Goal: Information Seeking & Learning: Learn about a topic

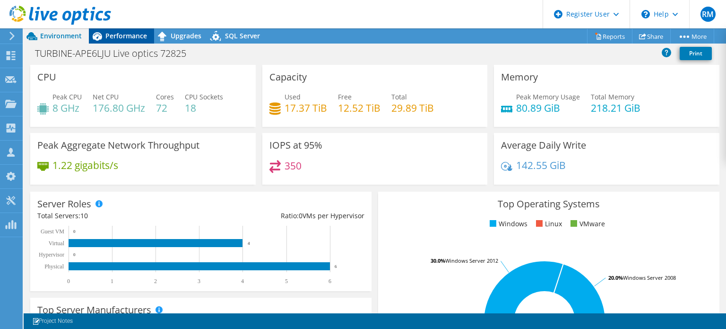
click at [149, 30] on div "Performance" at bounding box center [121, 35] width 65 height 15
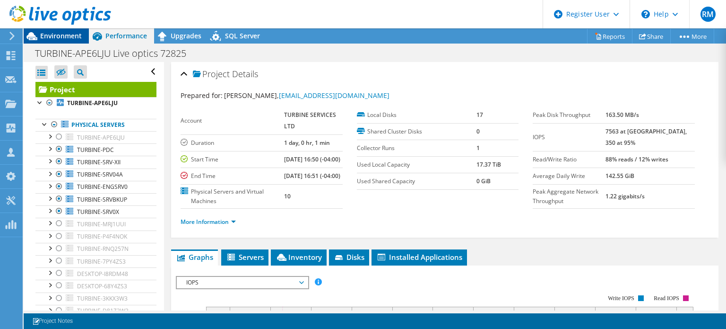
click at [69, 33] on span "Environment" at bounding box center [61, 35] width 42 height 9
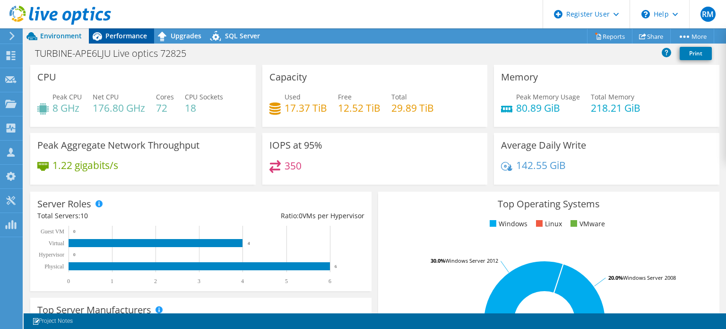
click at [123, 36] on span "Performance" at bounding box center [126, 35] width 42 height 9
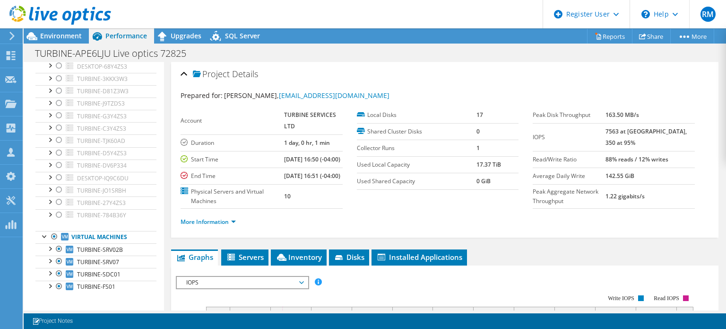
scroll to position [219, 0]
click at [171, 39] on span "Upgrades" at bounding box center [186, 35] width 31 height 9
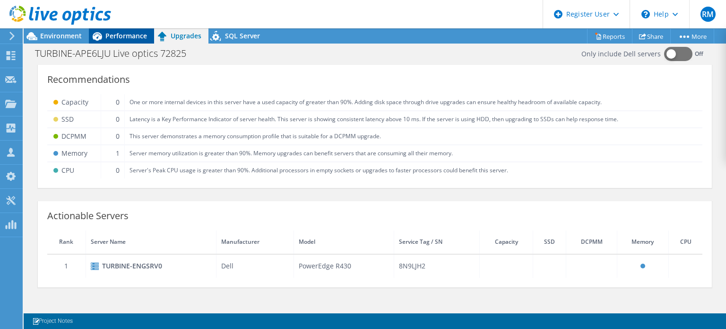
click at [127, 42] on div "Performance" at bounding box center [121, 35] width 65 height 15
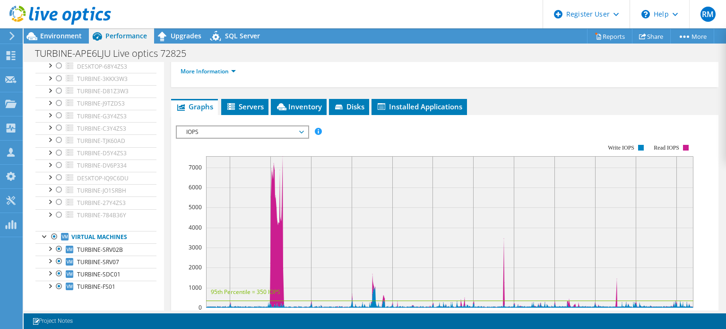
scroll to position [161, 0]
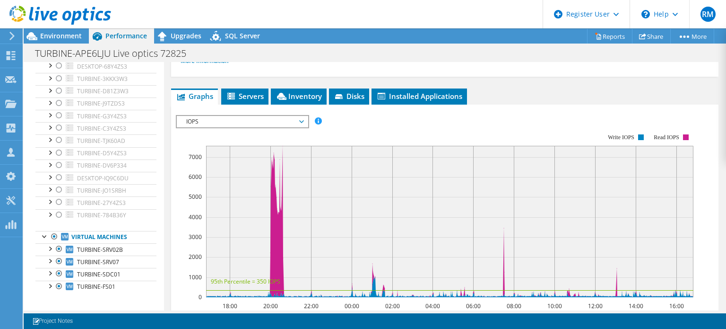
click at [257, 127] on span "IOPS" at bounding box center [243, 121] width 122 height 11
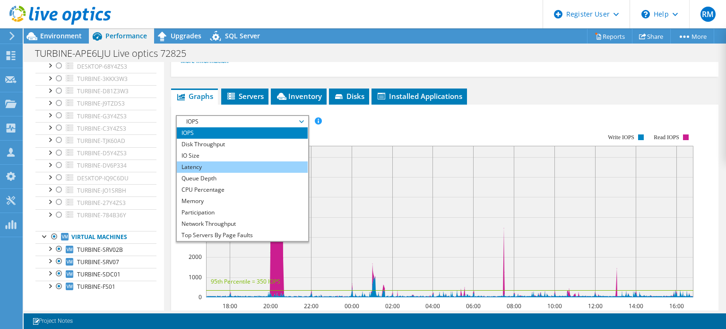
click at [261, 173] on li "Latency" at bounding box center [242, 166] width 131 height 11
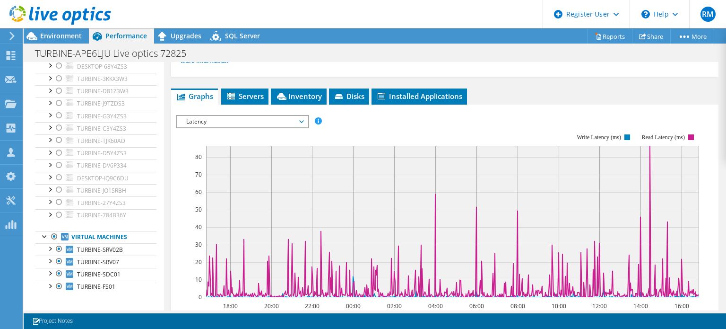
click at [288, 127] on span "Latency" at bounding box center [243, 121] width 122 height 11
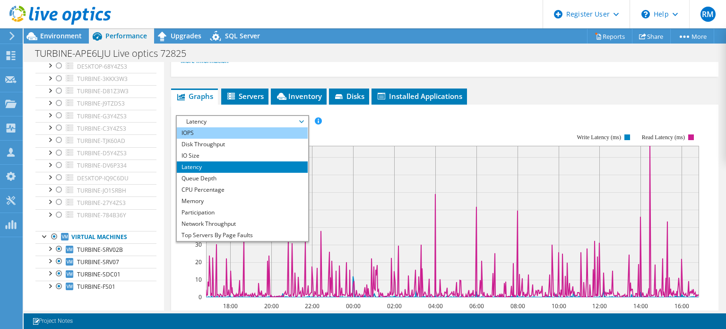
click at [280, 139] on li "IOPS" at bounding box center [242, 132] width 131 height 11
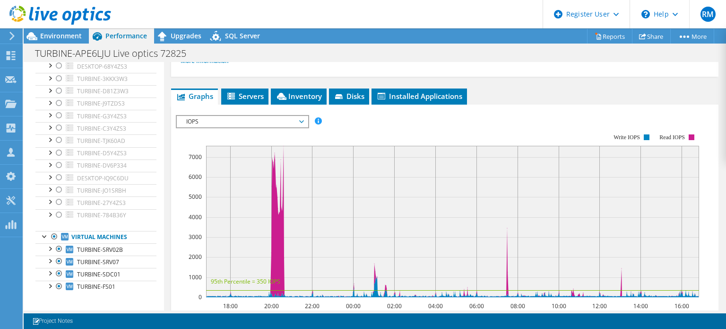
click at [351, 151] on rect at bounding box center [437, 215] width 523 height 189
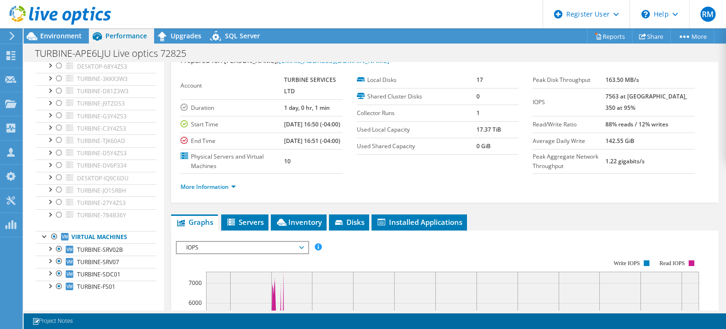
scroll to position [0, 0]
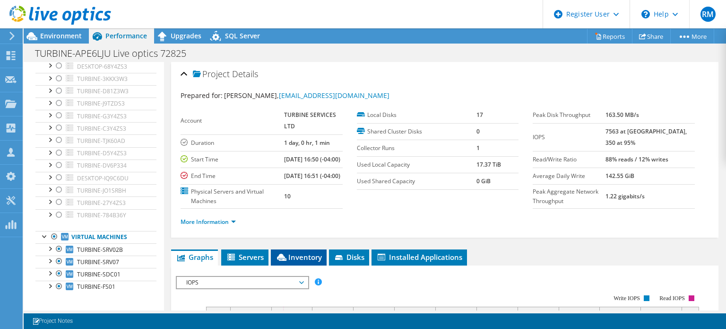
click at [325, 265] on li "Inventory" at bounding box center [299, 257] width 56 height 16
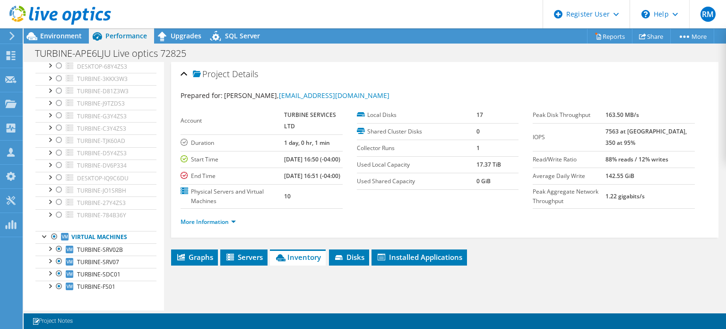
click at [386, 227] on ul "More Information" at bounding box center [445, 220] width 529 height 13
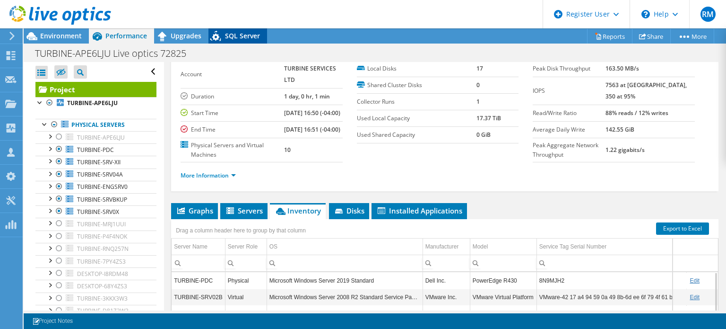
click at [235, 38] on span "SQL Server" at bounding box center [242, 35] width 35 height 9
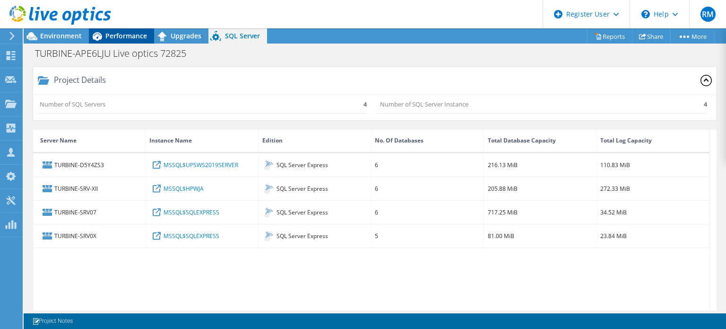
click at [138, 33] on span "Performance" at bounding box center [126, 35] width 42 height 9
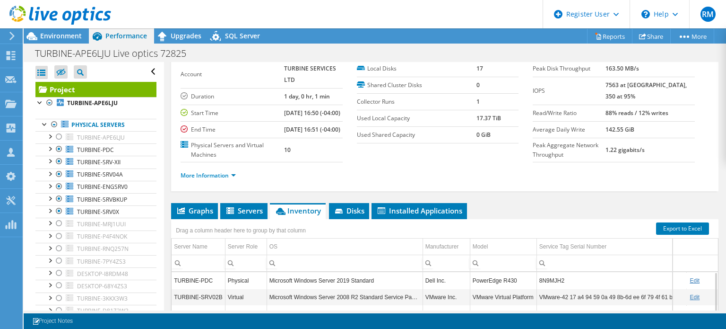
scroll to position [121, 0]
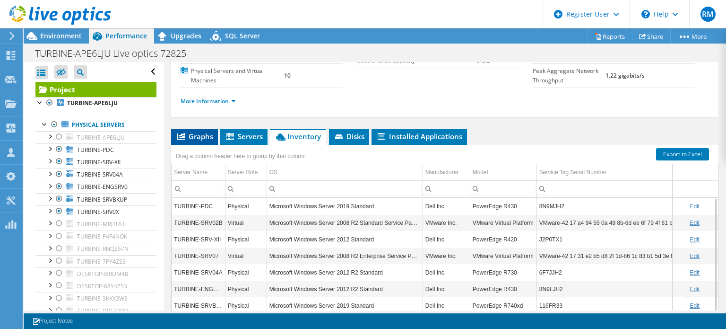
click at [206, 145] on li "Graphs" at bounding box center [194, 137] width 47 height 16
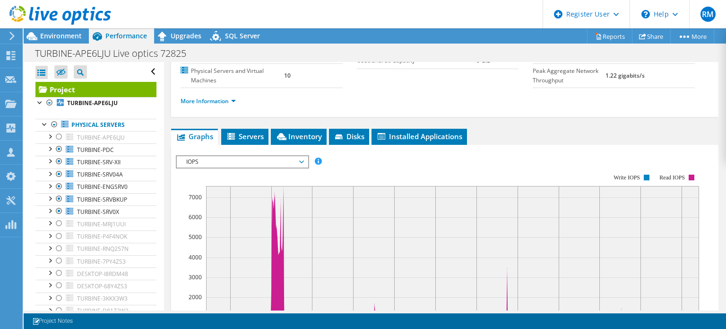
click at [252, 167] on span "IOPS" at bounding box center [243, 161] width 122 height 11
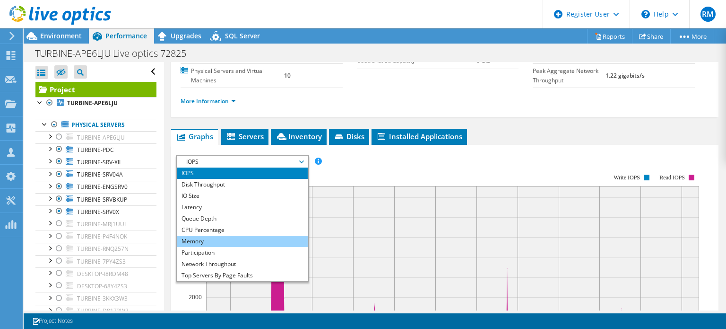
click at [246, 247] on li "Memory" at bounding box center [242, 240] width 131 height 11
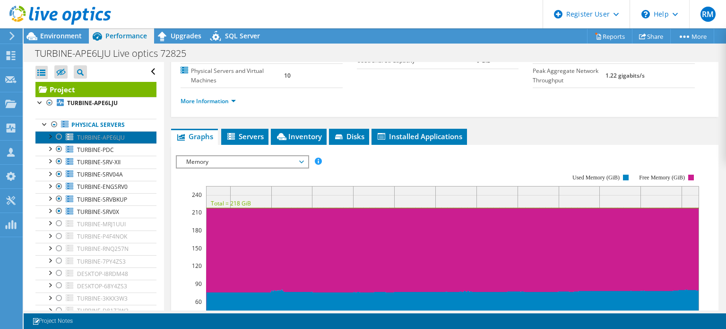
click at [123, 132] on link "TURBINE-APE6LJU" at bounding box center [95, 137] width 121 height 12
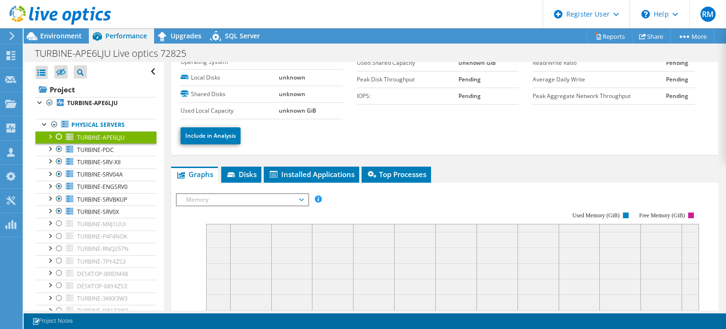
scroll to position [0, 0]
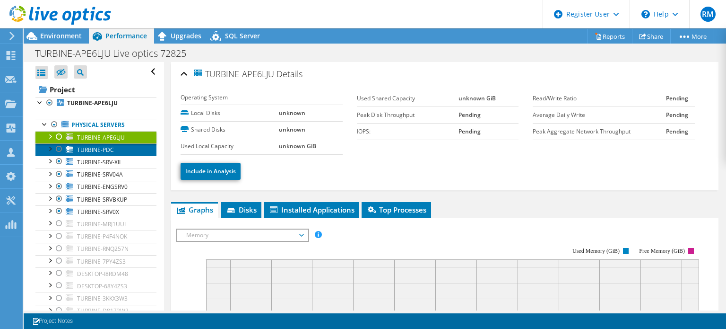
click at [126, 154] on link "TURBINE-PDC" at bounding box center [95, 149] width 121 height 12
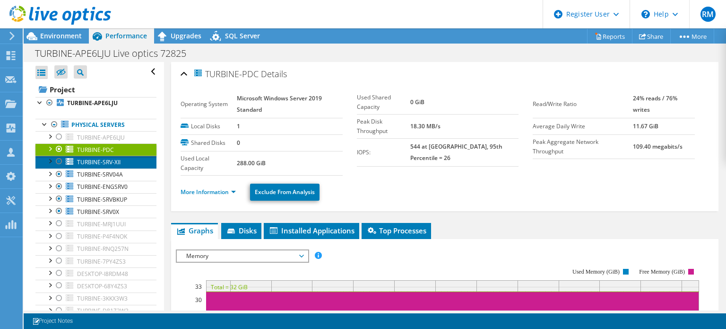
click at [127, 160] on link "TURBINE-SRV-XII" at bounding box center [95, 162] width 121 height 12
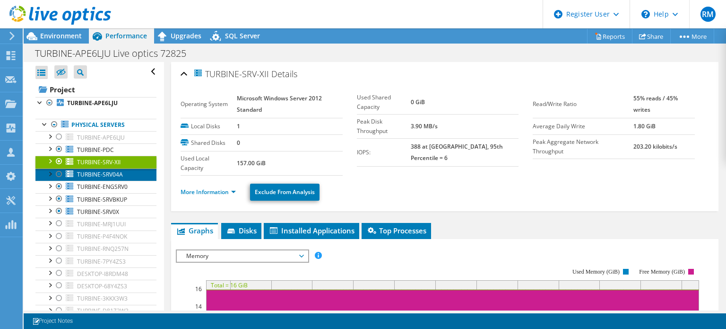
click at [136, 177] on link "TURBINE-SRV04A" at bounding box center [95, 174] width 121 height 12
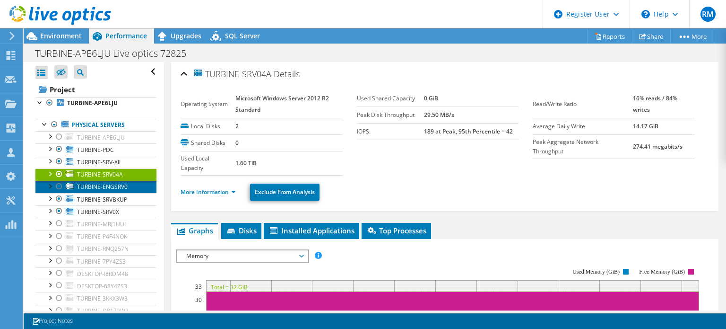
click at [138, 190] on link "TURBINE-ENGSRV0" at bounding box center [95, 187] width 121 height 12
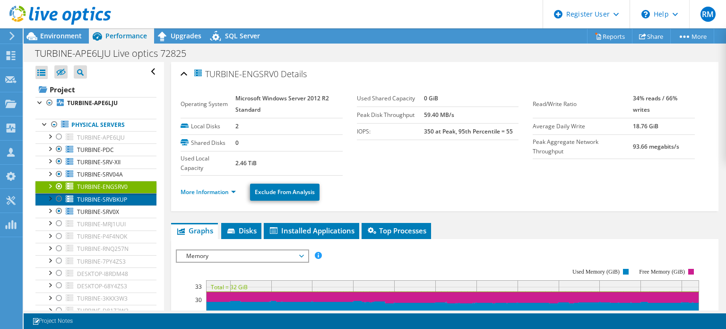
click at [137, 197] on link "TURBINE-SRVBKUP" at bounding box center [95, 199] width 121 height 12
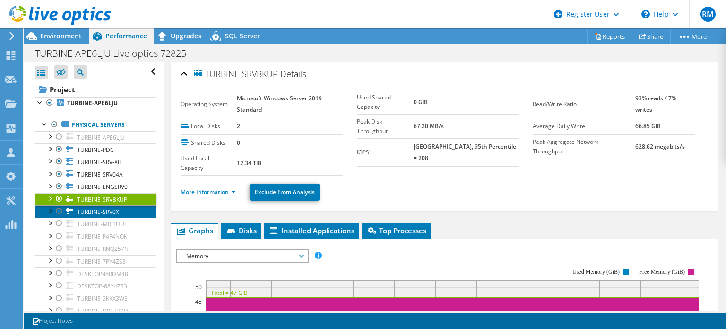
click at [134, 206] on link "TURBINE-SRV0X" at bounding box center [95, 211] width 121 height 12
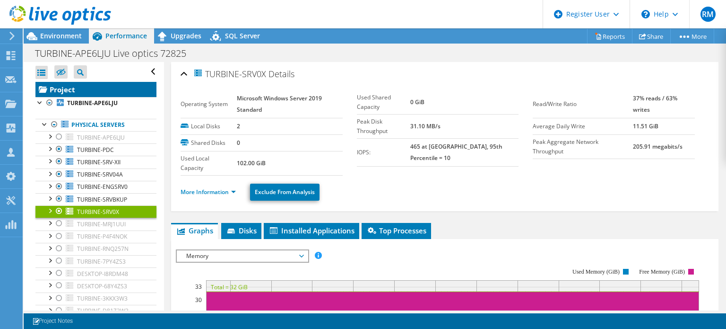
click at [117, 88] on link "Project" at bounding box center [95, 89] width 121 height 15
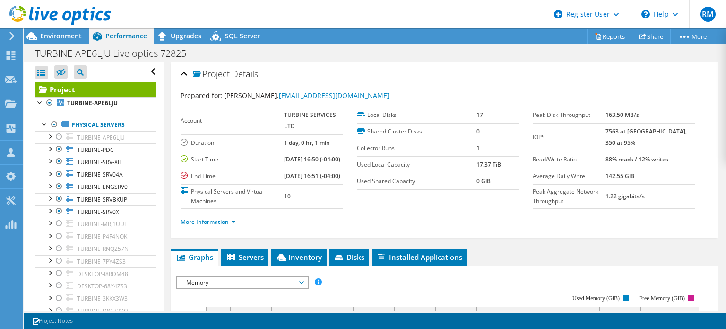
click at [409, 209] on section "Account TURBINE SERVICES LTD Duration 1 day, 0 hr, 1 min Start Time [DATE] 16:5…" at bounding box center [357, 158] width 352 height 102
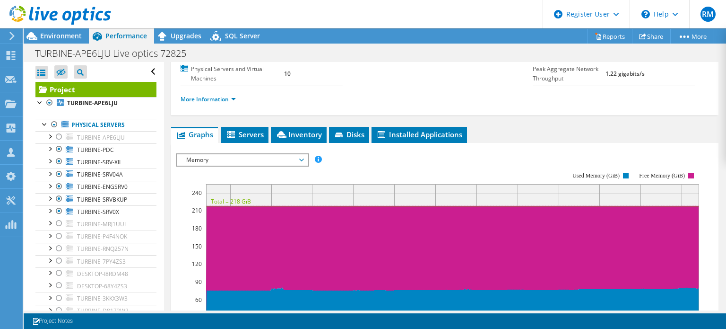
scroll to position [122, 0]
click at [246, 165] on span "Memory" at bounding box center [243, 159] width 122 height 11
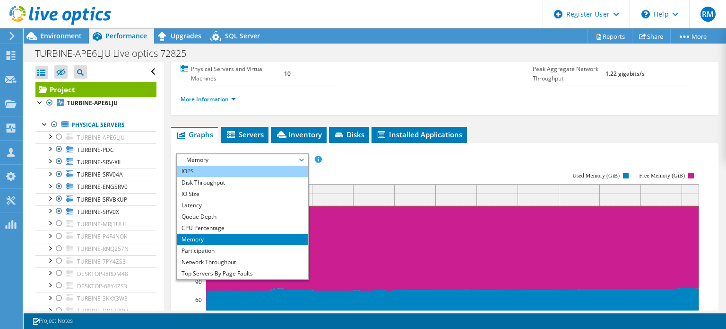
click at [236, 177] on li "IOPS" at bounding box center [242, 170] width 131 height 11
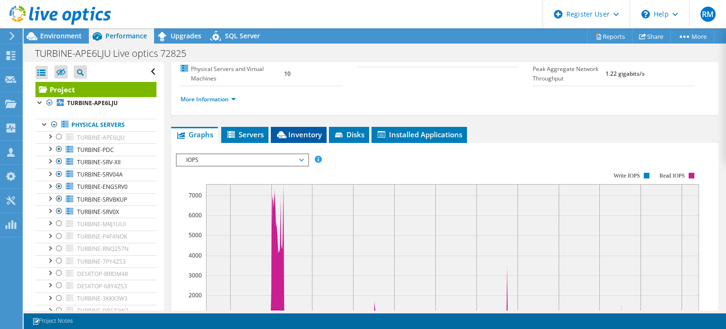
click at [287, 138] on icon at bounding box center [281, 134] width 9 height 7
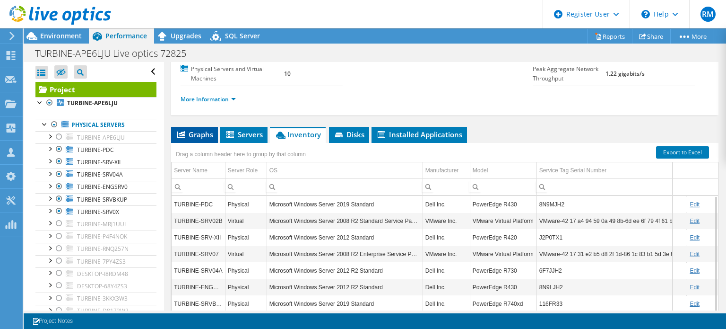
click at [208, 139] on span "Graphs" at bounding box center [194, 134] width 37 height 9
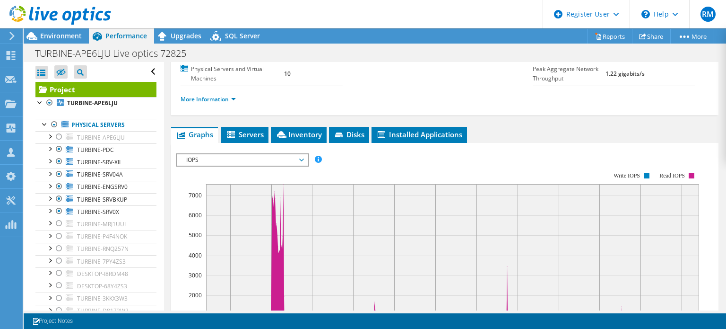
click at [429, 113] on div "More Information" at bounding box center [445, 99] width 529 height 26
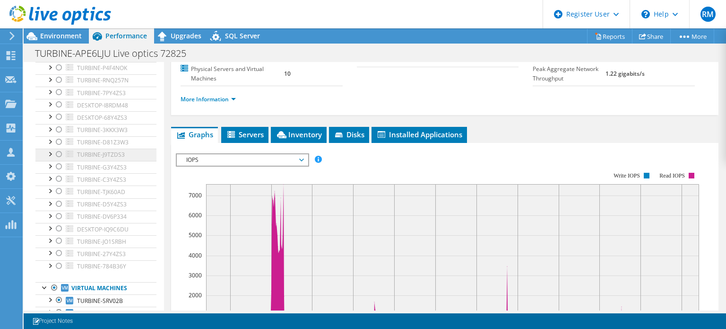
scroll to position [168, 0]
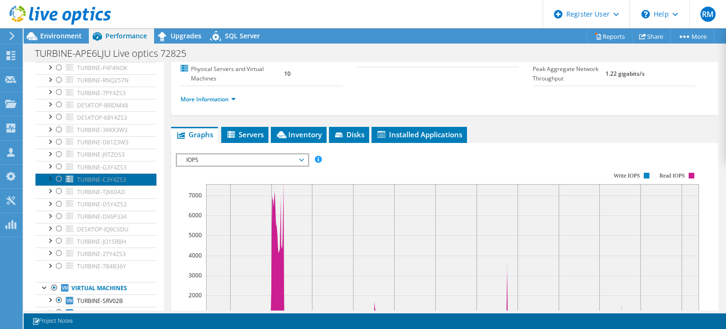
click at [118, 178] on span "TURBINE-C3Y4ZS3" at bounding box center [101, 179] width 49 height 8
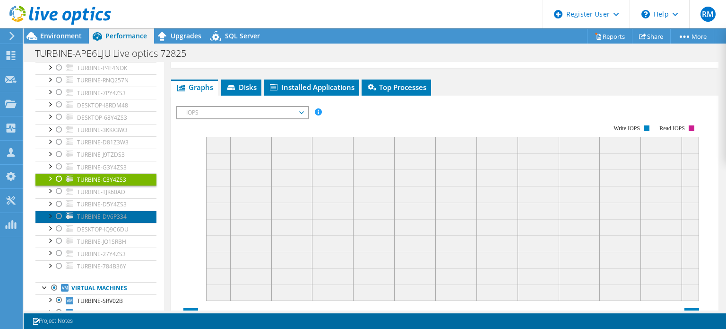
click at [126, 212] on span "TURBINE-DV6P334" at bounding box center [102, 216] width 50 height 8
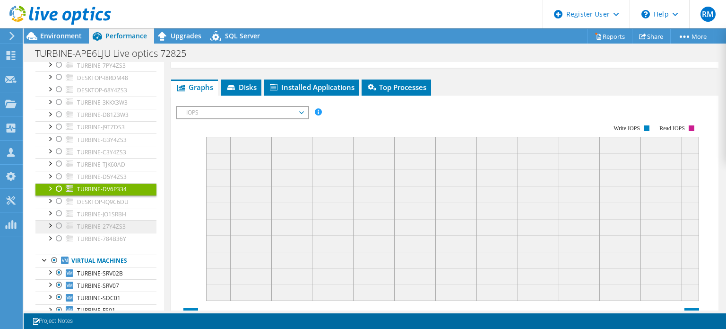
scroll to position [195, 0]
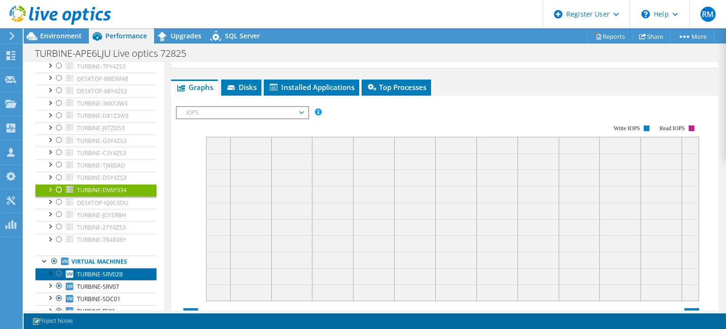
click at [108, 272] on span "TURBINE-SRV02B" at bounding box center [100, 274] width 46 height 8
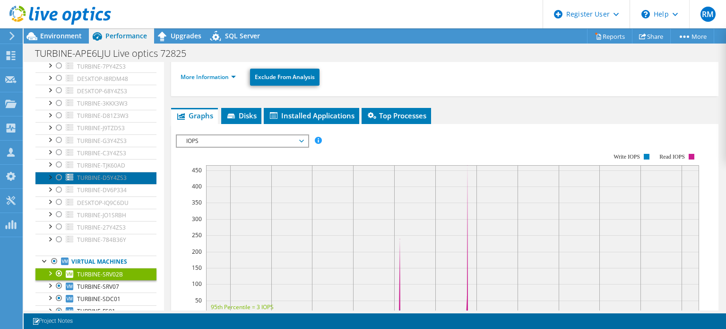
click at [114, 174] on span "TURBINE-D5Y4ZS3" at bounding box center [102, 178] width 50 height 8
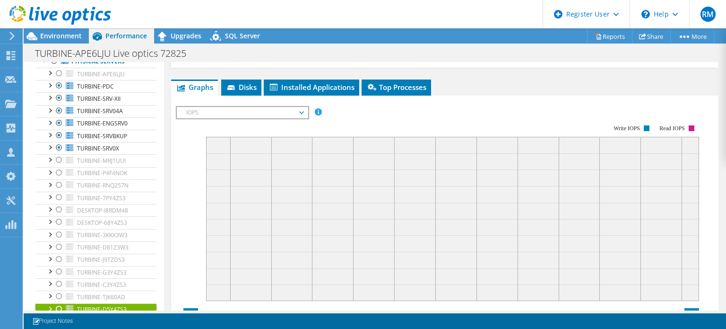
scroll to position [61, 0]
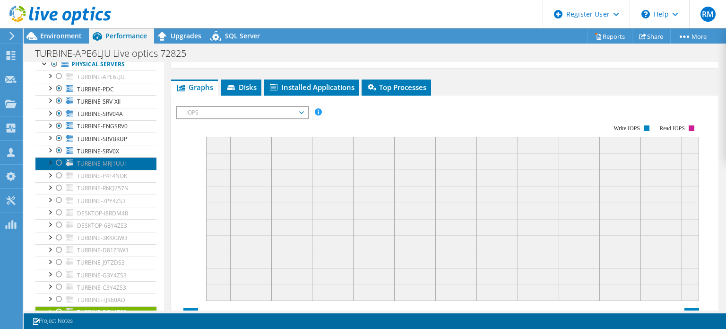
click at [113, 160] on span "TURBINE-MRJ1UUI" at bounding box center [101, 163] width 49 height 8
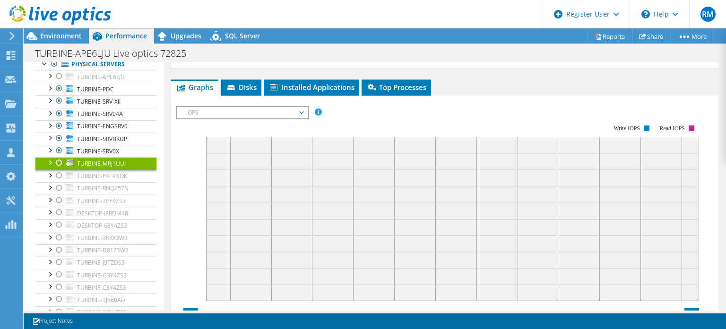
scroll to position [0, 0]
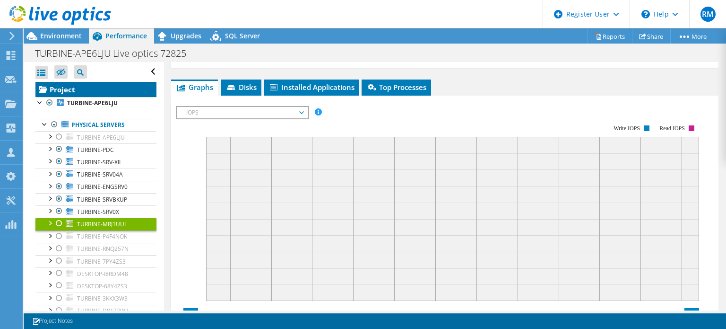
click at [120, 85] on link "Project" at bounding box center [95, 89] width 121 height 15
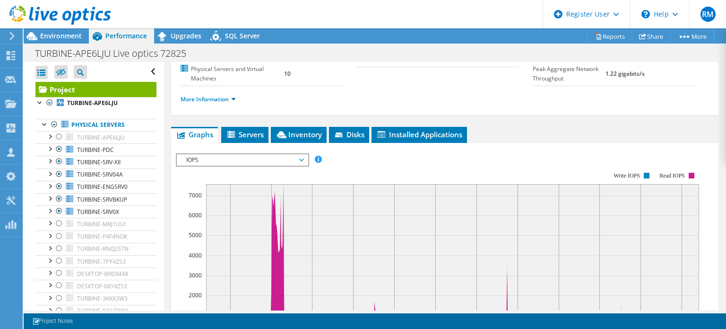
click at [362, 189] on rect at bounding box center [437, 253] width 523 height 189
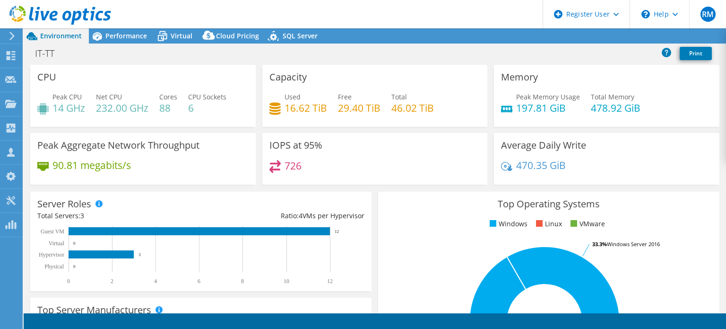
select select "USD"
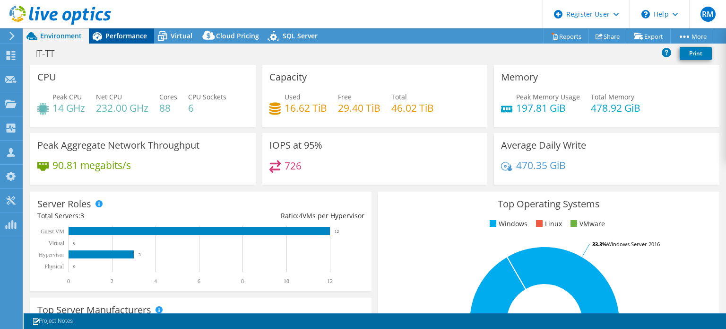
click at [141, 41] on div "Performance" at bounding box center [121, 35] width 65 height 15
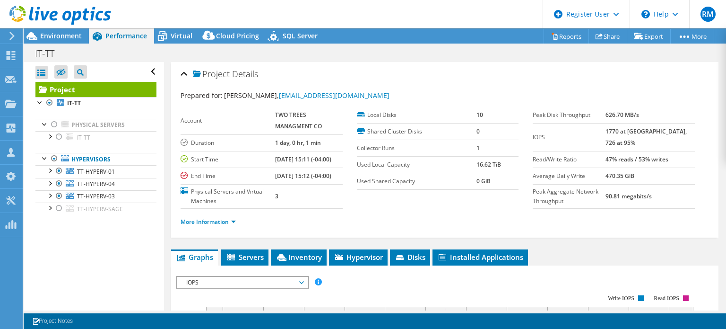
drag, startPoint x: 374, startPoint y: 29, endPoint x: 346, endPoint y: 17, distance: 30.3
drag, startPoint x: 346, startPoint y: 17, endPoint x: 325, endPoint y: 15, distance: 20.9
click at [325, 15] on header "RM Dell User Ryann Mannan Ryann.Mannan@dell.com Dell My Profile Log Out \n Help…" at bounding box center [363, 14] width 726 height 28
click at [79, 35] on span "Environment" at bounding box center [61, 35] width 42 height 9
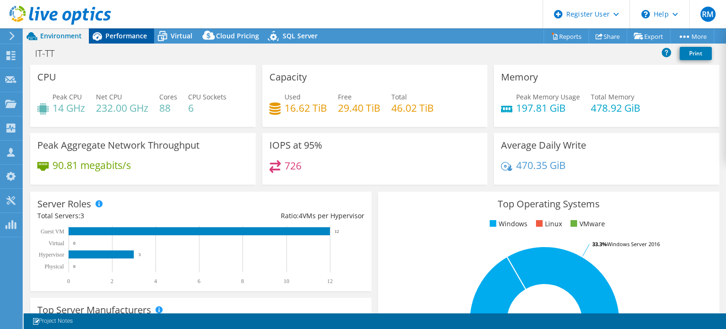
click at [135, 39] on span "Performance" at bounding box center [126, 35] width 42 height 9
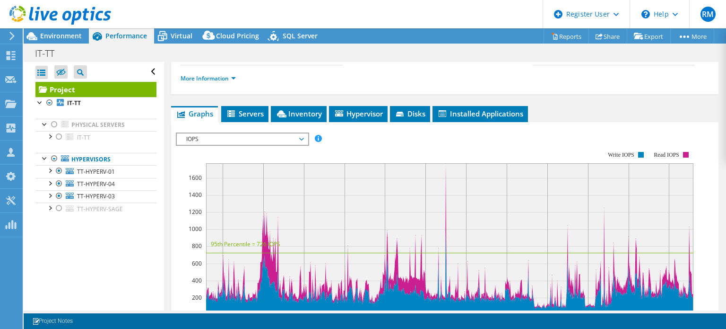
scroll to position [144, 0]
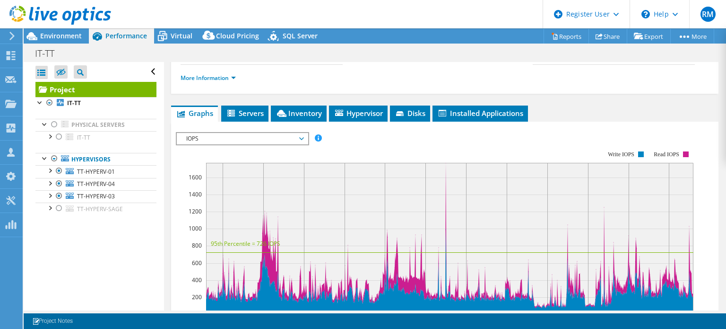
click at [280, 144] on span "IOPS" at bounding box center [243, 138] width 122 height 11
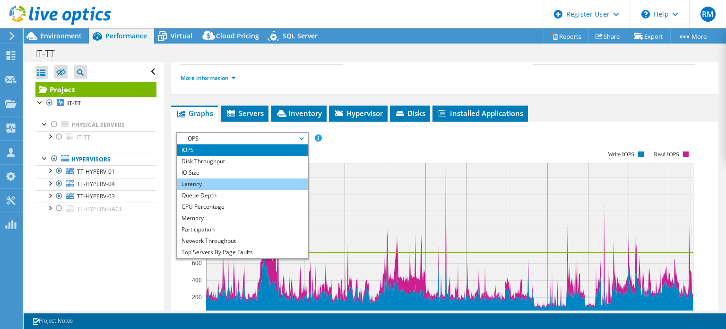
click at [243, 190] on li "Latency" at bounding box center [242, 183] width 131 height 11
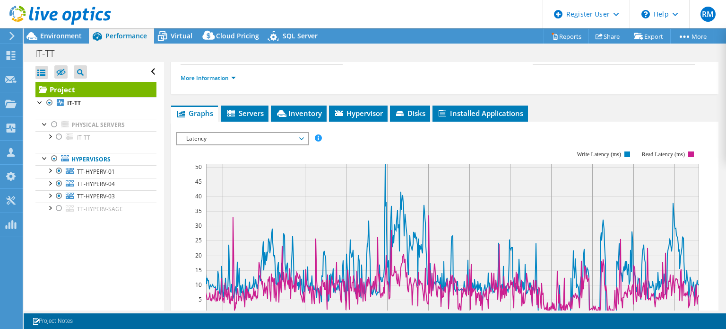
click at [357, 158] on icon "16:00 18:00 20:00 22:00 00:00 02:00 04:00 06:00 08:00 10:00 12:00 14:00 0 5 10 …" at bounding box center [441, 232] width 531 height 189
drag, startPoint x: 357, startPoint y: 158, endPoint x: 343, endPoint y: 164, distance: 14.4
click at [343, 164] on rect at bounding box center [437, 232] width 523 height 189
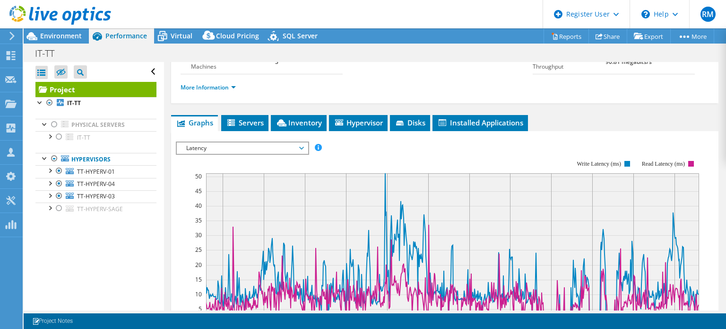
scroll to position [134, 0]
click at [235, 92] on link "More Information" at bounding box center [208, 88] width 55 height 8
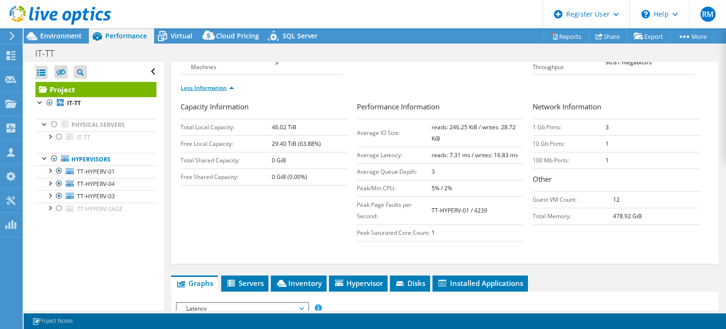
click at [235, 93] on li "Less Information" at bounding box center [210, 88] width 59 height 10
click at [223, 92] on link "Less Information" at bounding box center [207, 88] width 53 height 8
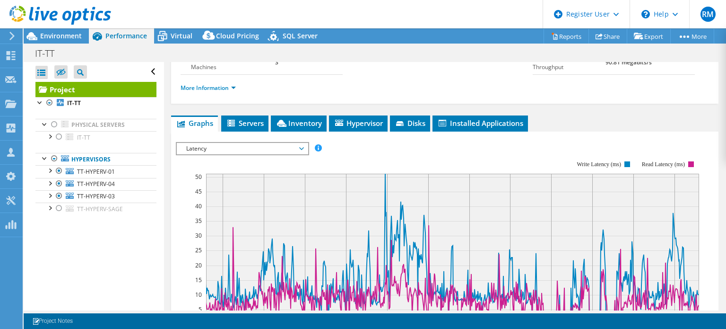
drag, startPoint x: 343, startPoint y: 179, endPoint x: 325, endPoint y: 181, distance: 18.1
click at [325, 181] on rect at bounding box center [437, 242] width 523 height 189
click at [84, 33] on div "Environment" at bounding box center [56, 35] width 65 height 15
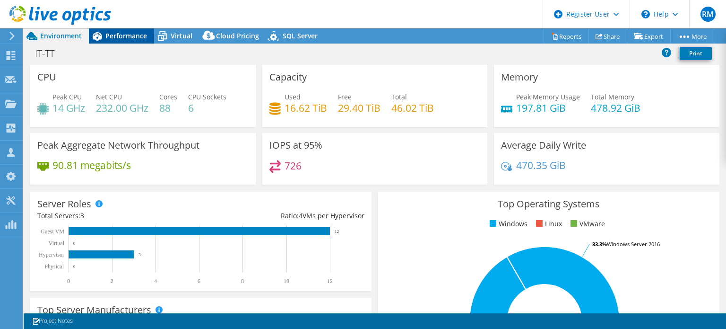
click at [125, 33] on span "Performance" at bounding box center [126, 35] width 42 height 9
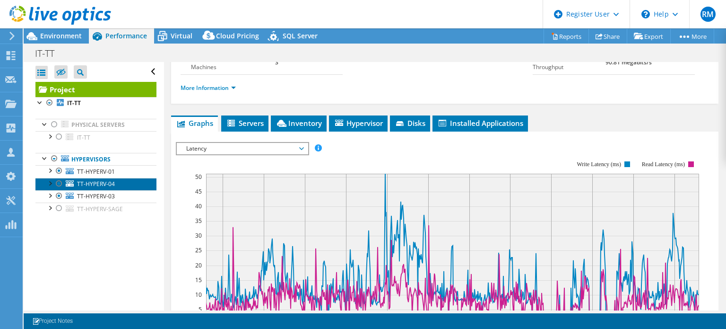
click at [123, 184] on link "TT-HYPERV-04" at bounding box center [95, 184] width 121 height 12
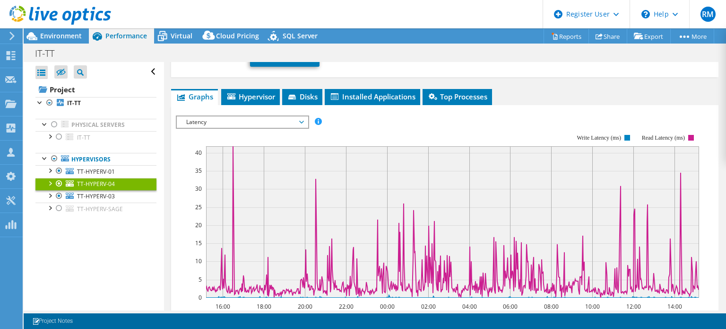
scroll to position [74, 0]
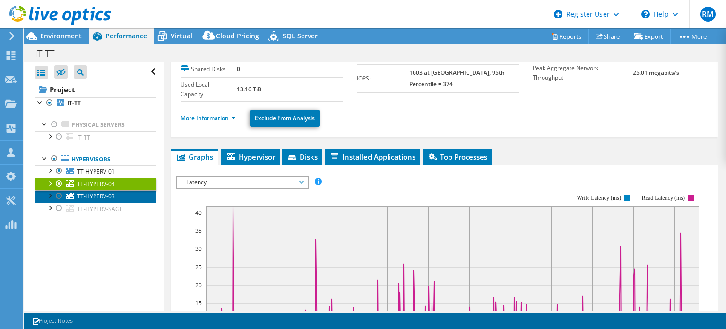
click at [135, 195] on link "TT-HYPERV-03" at bounding box center [95, 196] width 121 height 12
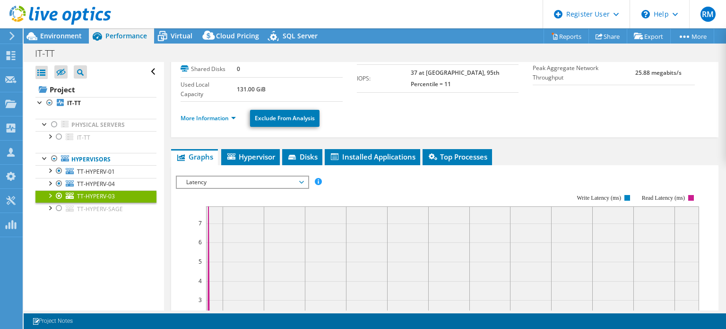
scroll to position [134, 0]
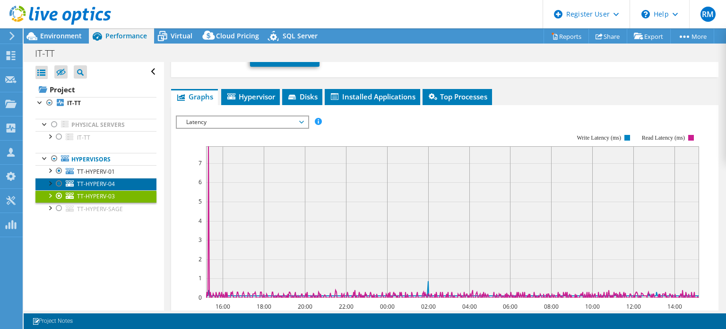
click at [128, 184] on link "TT-HYPERV-04" at bounding box center [95, 184] width 121 height 12
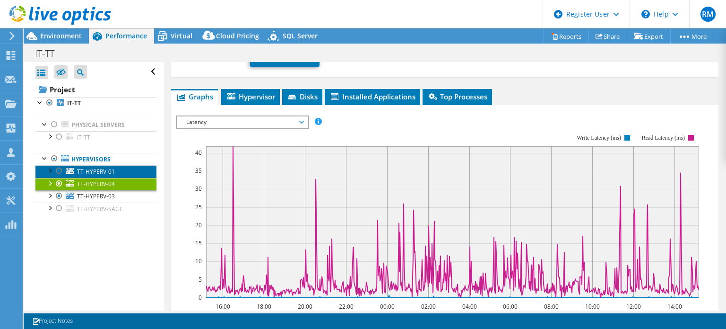
click at [123, 168] on link "TT-HYPERV-01" at bounding box center [95, 171] width 121 height 12
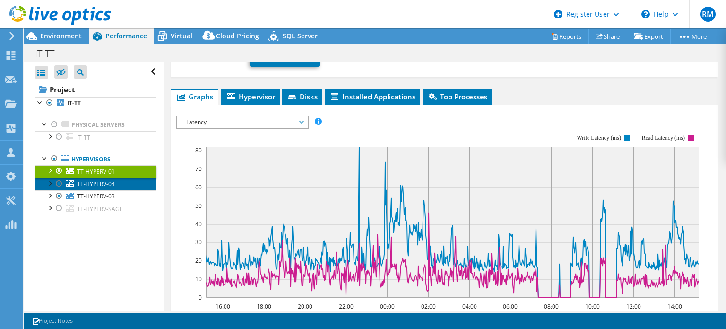
click at [125, 186] on link "TT-HYPERV-04" at bounding box center [95, 184] width 121 height 12
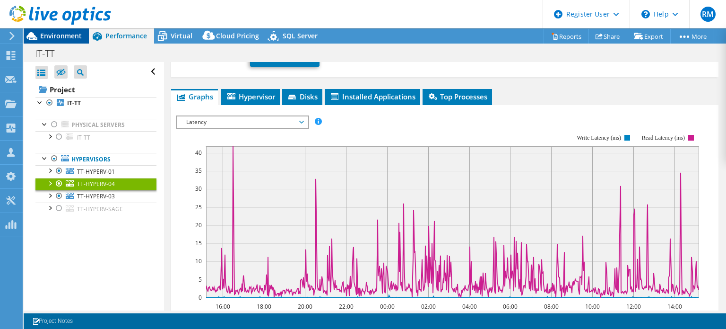
click at [79, 39] on span "Environment" at bounding box center [61, 35] width 42 height 9
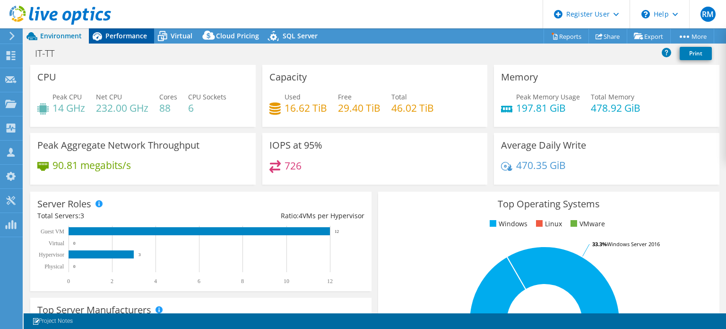
click at [125, 38] on span "Performance" at bounding box center [126, 35] width 42 height 9
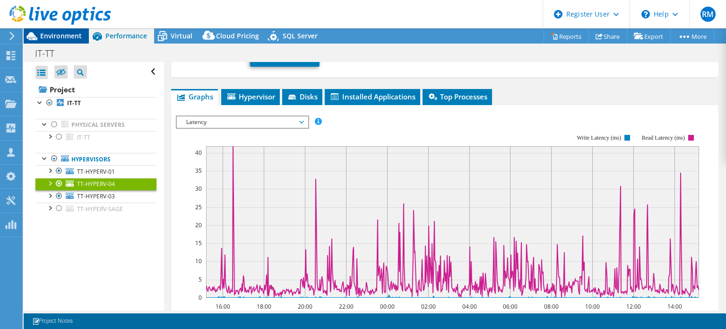
click at [79, 39] on span "Environment" at bounding box center [61, 35] width 42 height 9
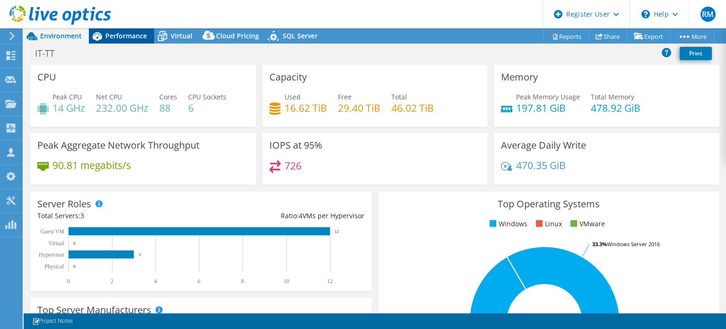
click at [117, 34] on span "Performance" at bounding box center [126, 35] width 42 height 9
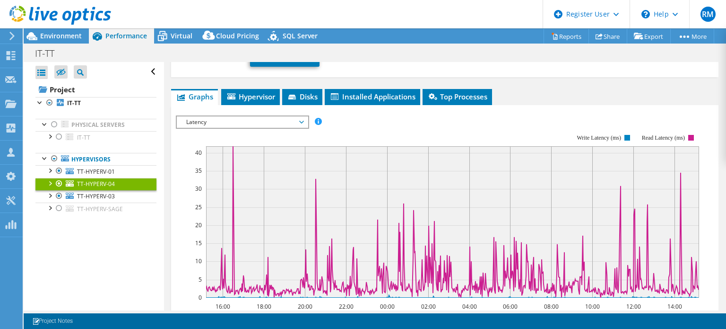
scroll to position [0, 0]
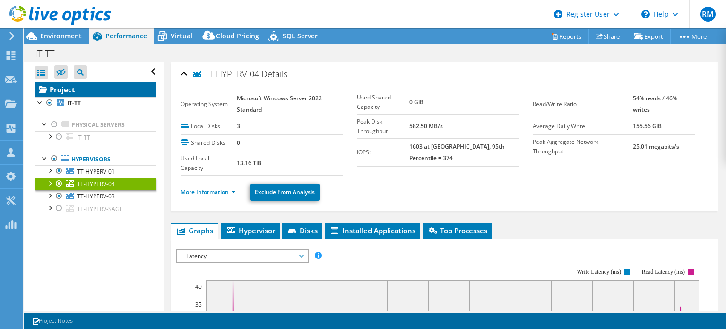
click at [116, 89] on link "Project" at bounding box center [95, 89] width 121 height 15
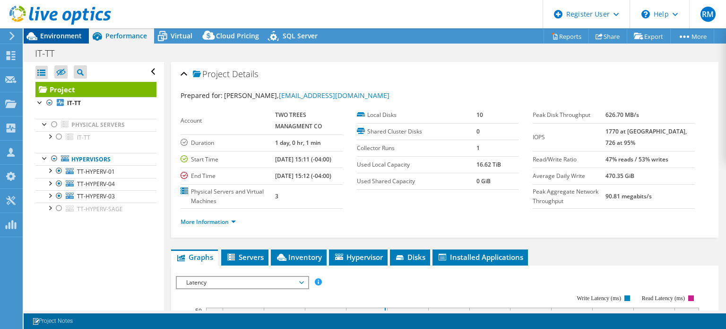
click at [73, 32] on span "Environment" at bounding box center [61, 35] width 42 height 9
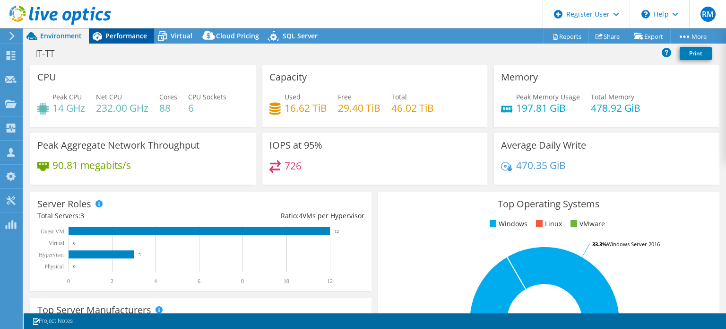
click at [122, 37] on span "Performance" at bounding box center [126, 35] width 42 height 9
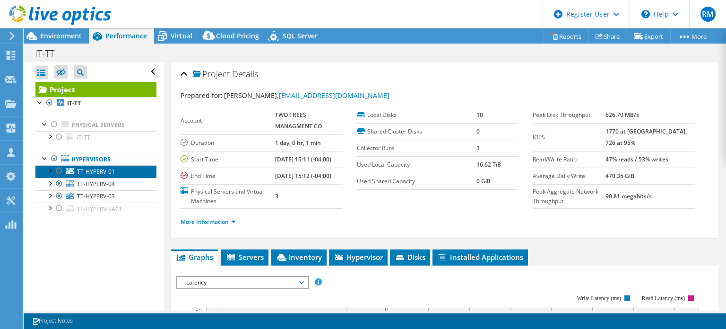
click at [113, 174] on span "TT-HYPERV-01" at bounding box center [96, 171] width 38 height 8
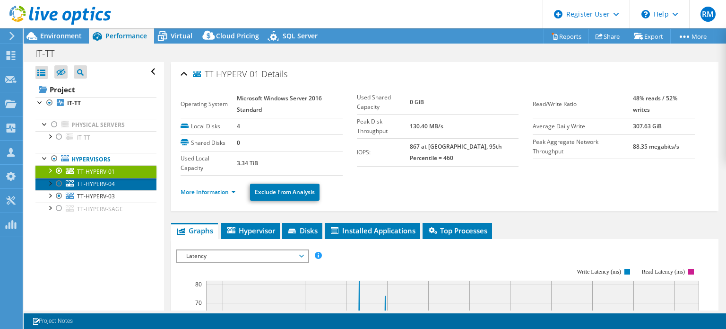
click at [124, 180] on link "TT-HYPERV-04" at bounding box center [95, 184] width 121 height 12
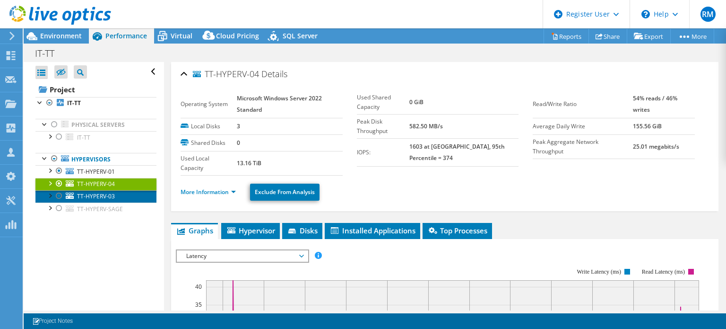
click at [127, 191] on link "TT-HYPERV-03" at bounding box center [95, 196] width 121 height 12
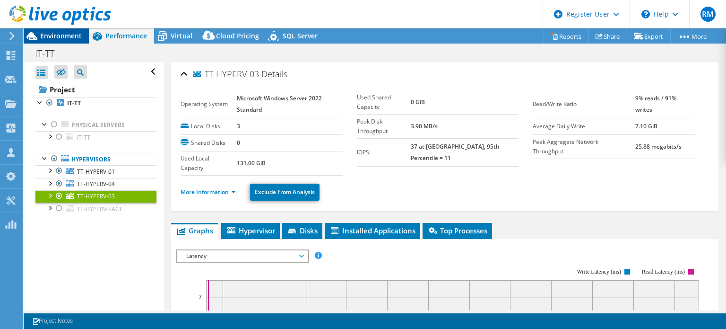
click at [79, 36] on span "Environment" at bounding box center [61, 35] width 42 height 9
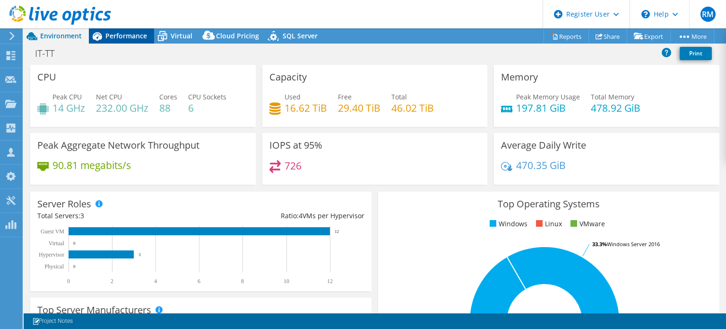
click at [126, 35] on span "Performance" at bounding box center [126, 35] width 42 height 9
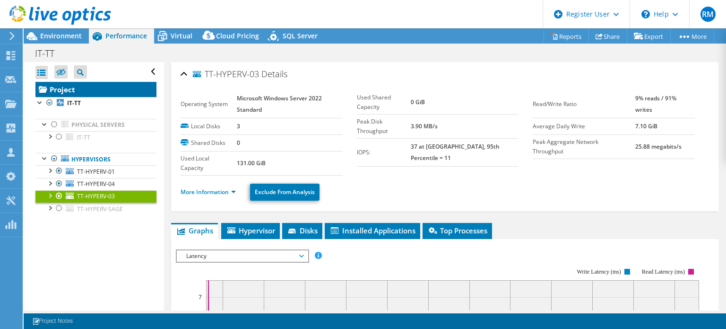
click at [120, 87] on link "Project" at bounding box center [95, 89] width 121 height 15
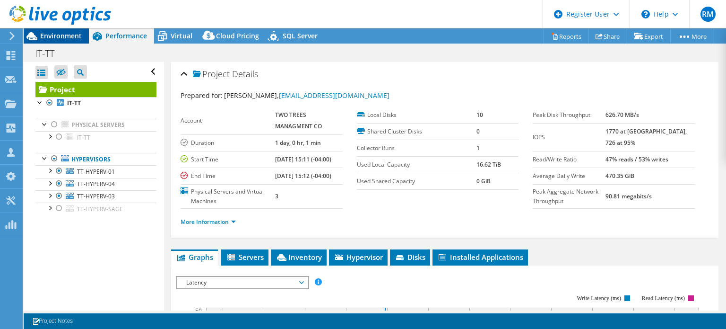
click at [67, 35] on span "Environment" at bounding box center [61, 35] width 42 height 9
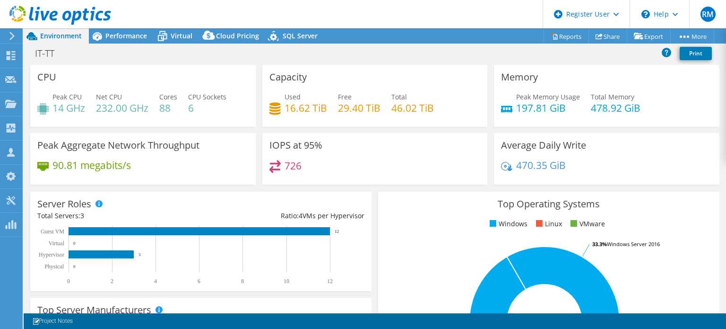
click at [183, 27] on header "RM Dell User Ryann Mannan Ryann.Mannan@dell.com Dell My Profile Log Out \n Help…" at bounding box center [363, 14] width 726 height 28
click at [189, 35] on span "Virtual" at bounding box center [182, 35] width 22 height 9
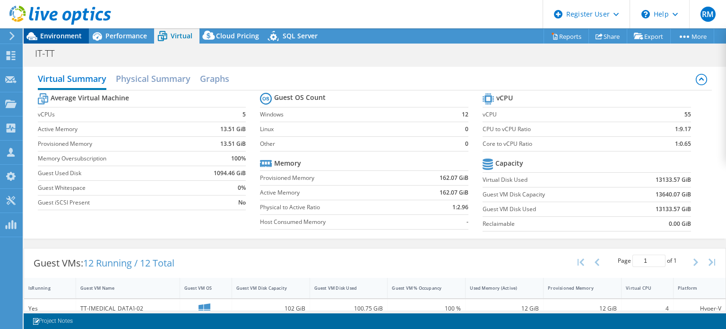
click at [52, 35] on span "Environment" at bounding box center [61, 35] width 42 height 9
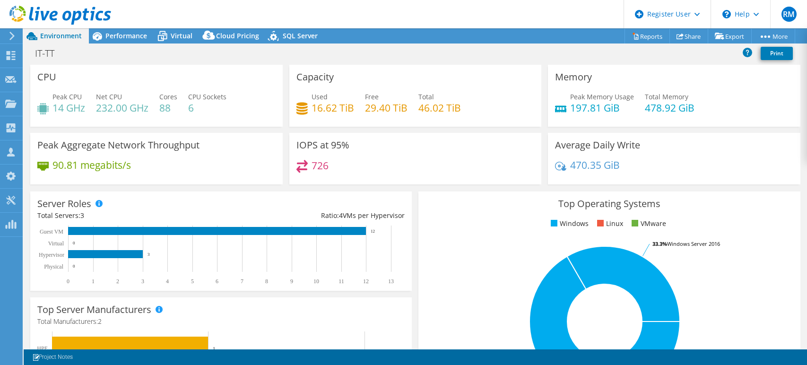
select select "USD"
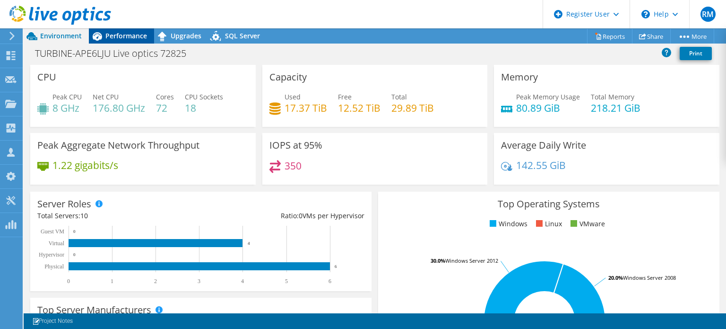
click at [144, 39] on span "Performance" at bounding box center [126, 35] width 42 height 9
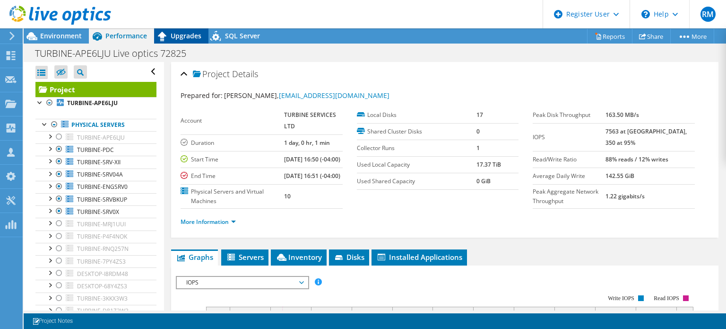
click at [187, 33] on span "Upgrades" at bounding box center [186, 35] width 31 height 9
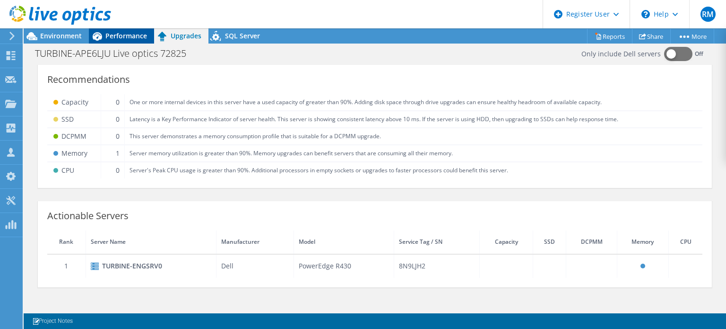
click at [139, 39] on span "Performance" at bounding box center [126, 35] width 42 height 9
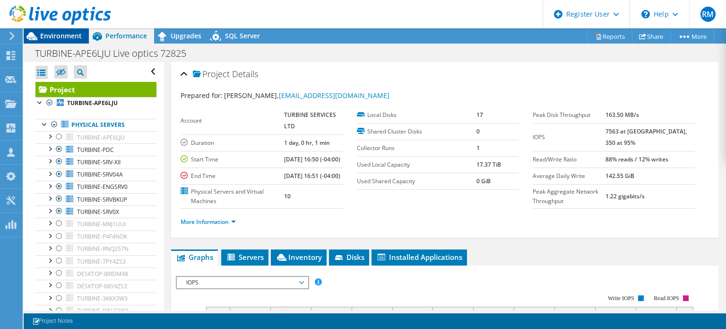
click at [79, 39] on span "Environment" at bounding box center [61, 35] width 42 height 9
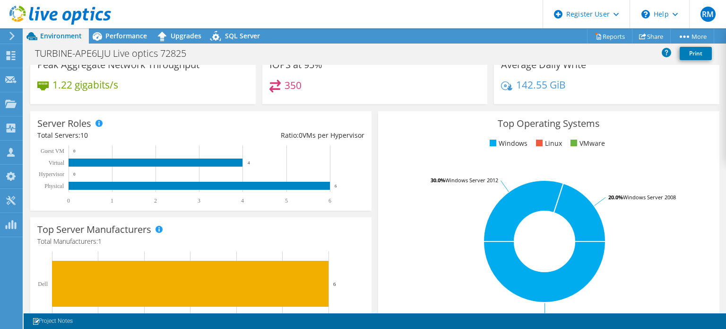
scroll to position [52, 0]
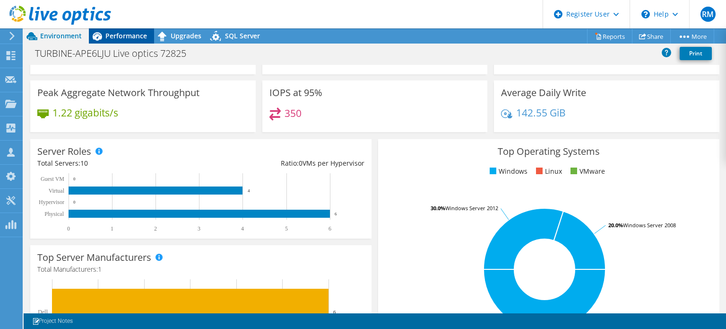
click at [138, 43] on div "Performance" at bounding box center [121, 35] width 65 height 15
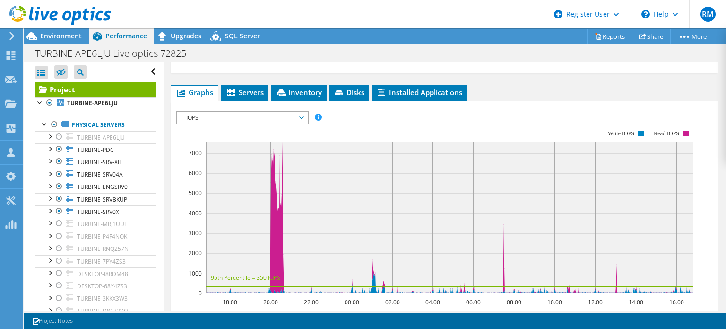
scroll to position [165, 0]
click at [253, 123] on span "IOPS" at bounding box center [243, 117] width 122 height 11
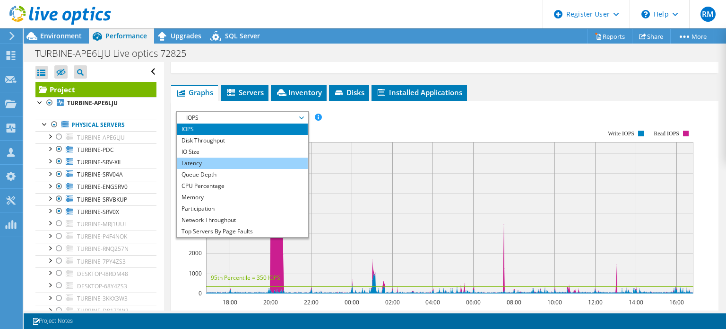
click at [233, 169] on li "Latency" at bounding box center [242, 162] width 131 height 11
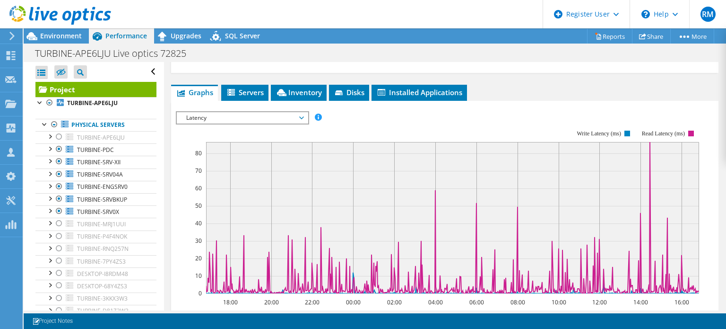
click at [235, 123] on span "Latency" at bounding box center [243, 117] width 122 height 11
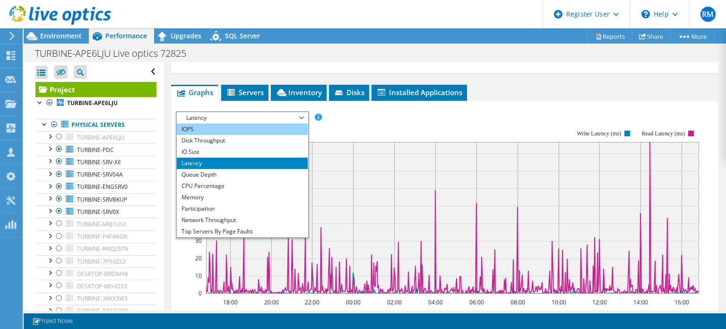
click at [227, 135] on li "IOPS" at bounding box center [242, 128] width 131 height 11
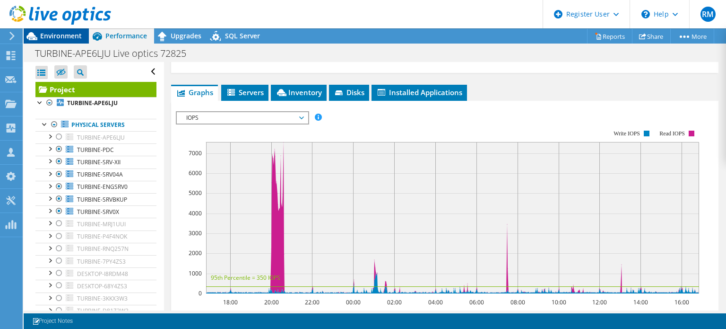
click at [66, 38] on span "Environment" at bounding box center [61, 35] width 42 height 9
